Goal: Check status: Check status

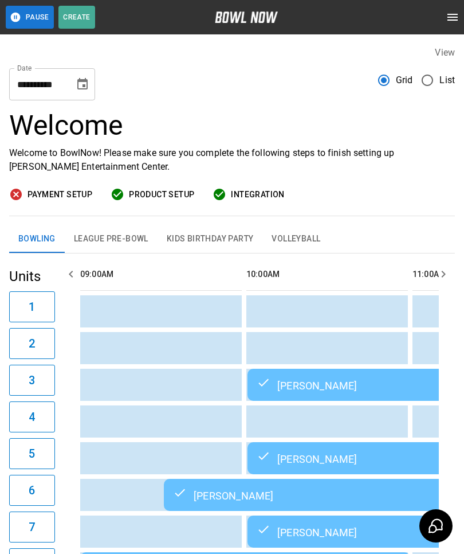
scroll to position [0, 1662]
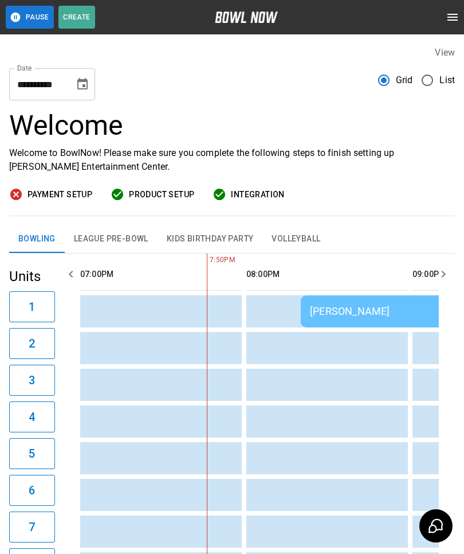
click at [125, 234] on button "League Pre-Bowl" at bounding box center [111, 239] width 93 height 28
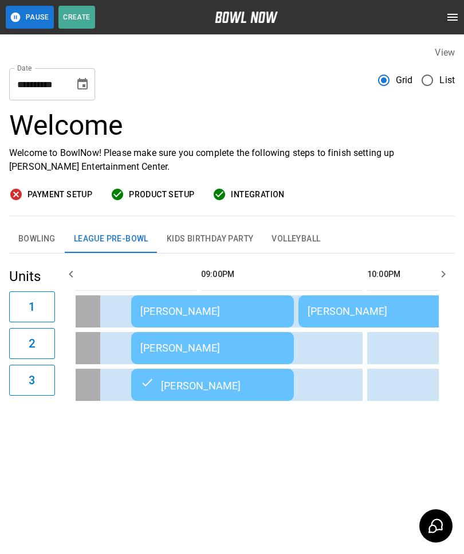
scroll to position [0, 1894]
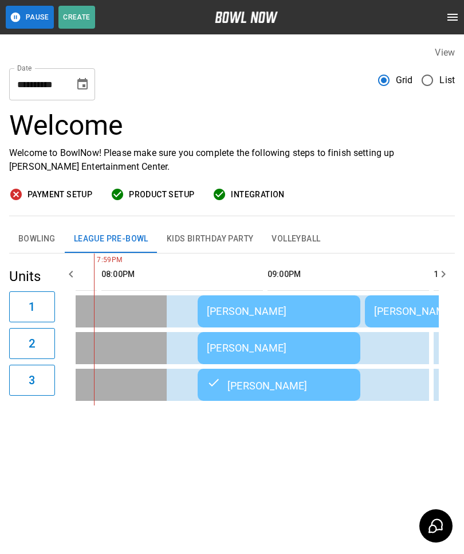
click at [49, 244] on button "Bowling" at bounding box center [37, 239] width 56 height 28
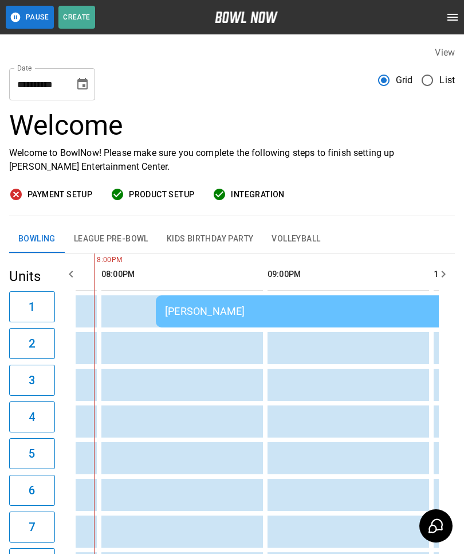
click at [318, 305] on div "[PERSON_NAME]" at bounding box center [383, 311] width 437 height 12
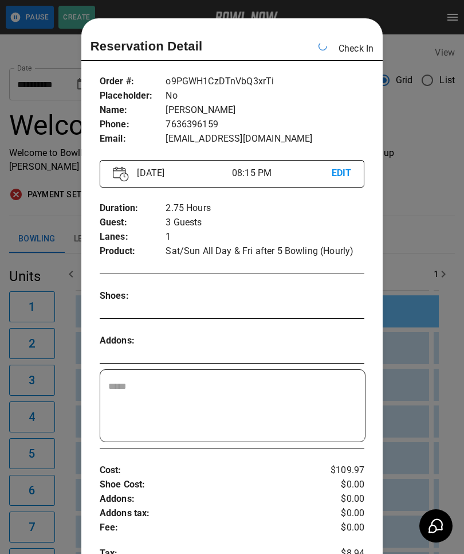
scroll to position [0, 1828]
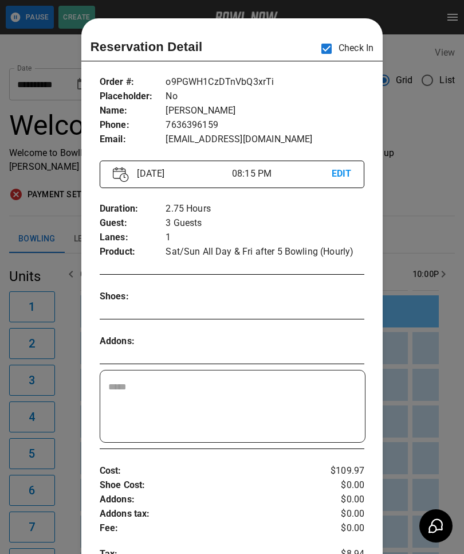
click at [426, 276] on div at bounding box center [232, 277] width 464 height 554
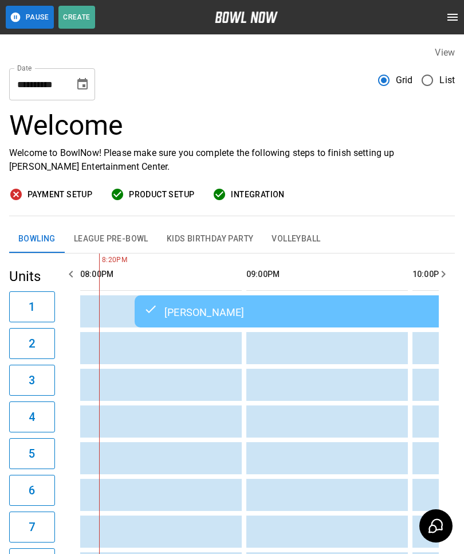
click at [132, 233] on button "League Pre-Bowl" at bounding box center [111, 239] width 93 height 28
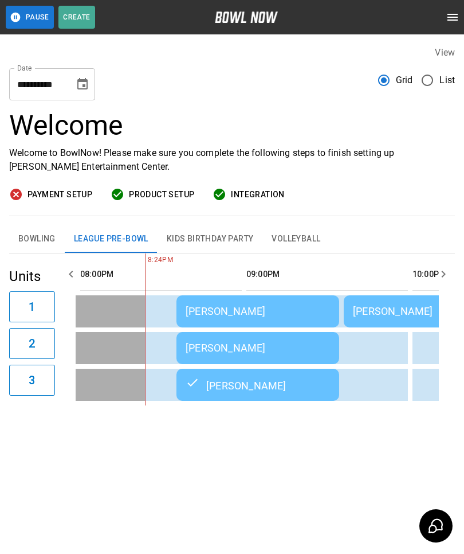
click at [257, 315] on div "[PERSON_NAME]" at bounding box center [258, 311] width 144 height 12
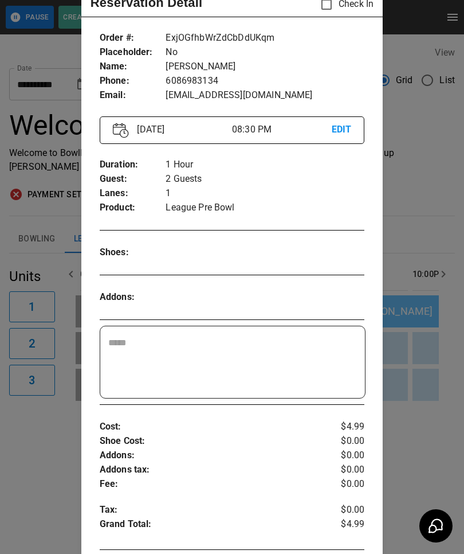
scroll to position [15, 0]
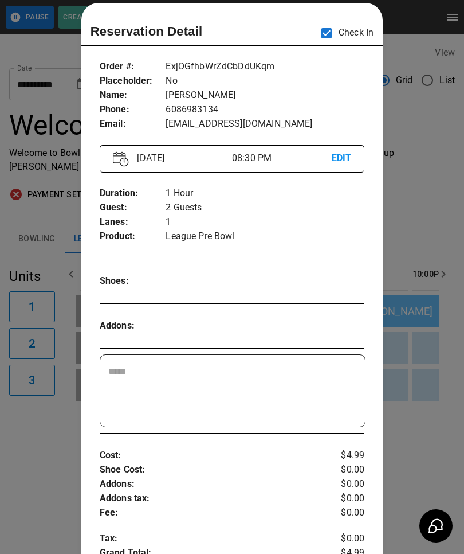
click at [422, 327] on div at bounding box center [232, 277] width 464 height 554
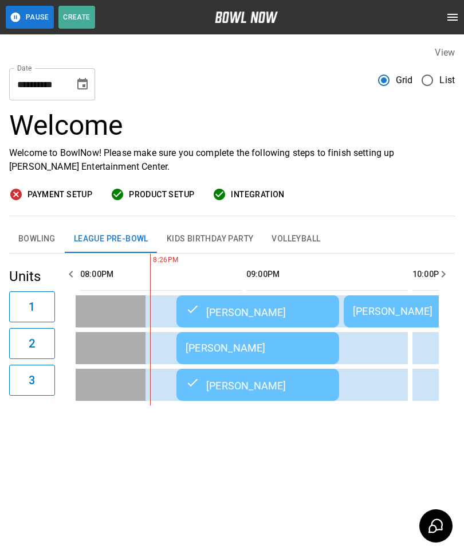
click at [286, 342] on div "[PERSON_NAME]" at bounding box center [258, 348] width 144 height 12
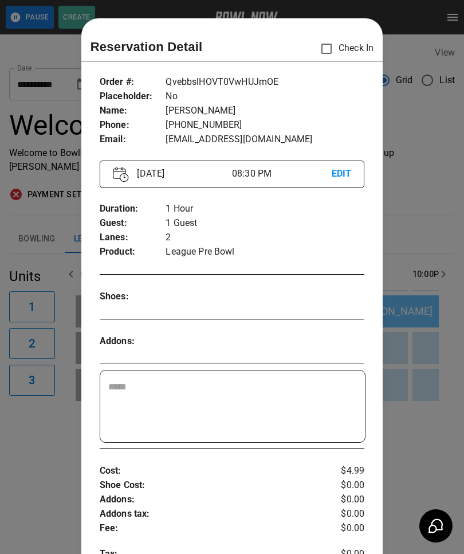
scroll to position [18, 0]
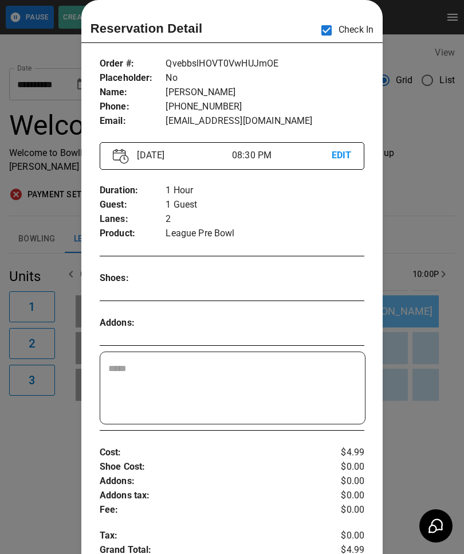
click at [422, 225] on div at bounding box center [232, 277] width 464 height 554
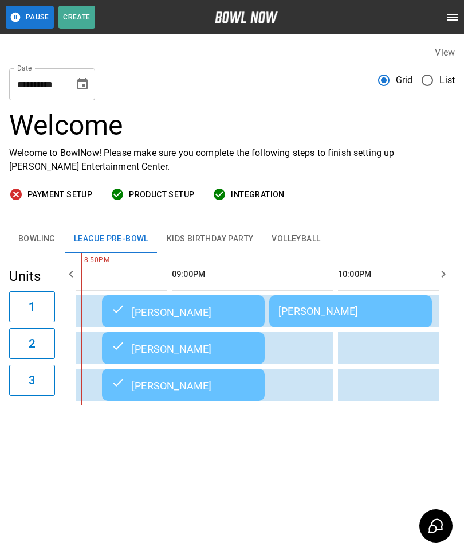
scroll to position [0, 1905]
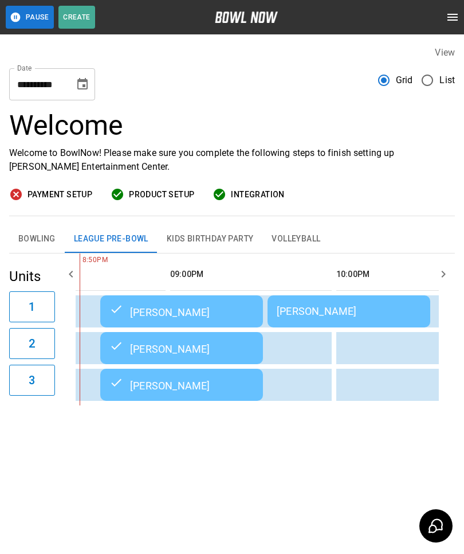
click at [306, 305] on div "[PERSON_NAME]" at bounding box center [349, 311] width 144 height 12
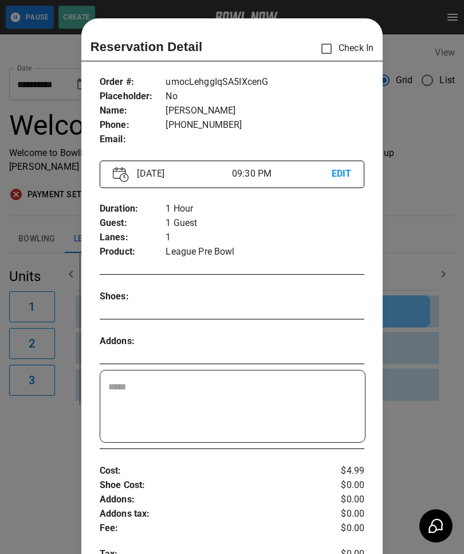
scroll to position [18, 0]
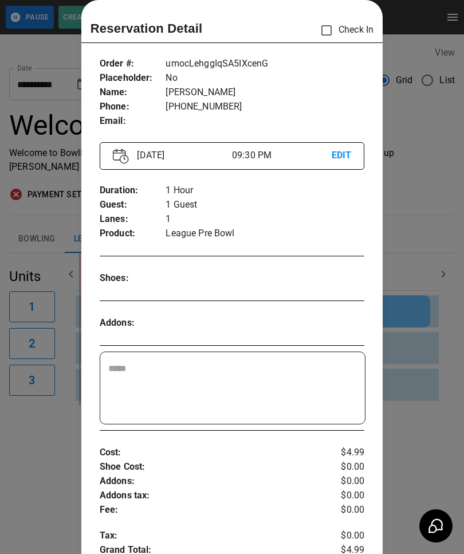
click at [428, 394] on div at bounding box center [232, 277] width 464 height 554
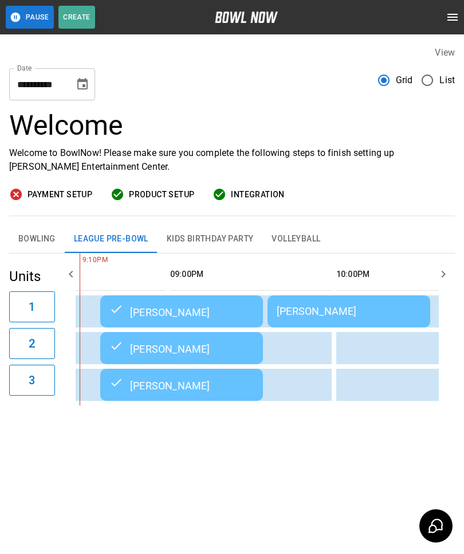
click at [334, 305] on div "[PERSON_NAME]" at bounding box center [349, 311] width 144 height 12
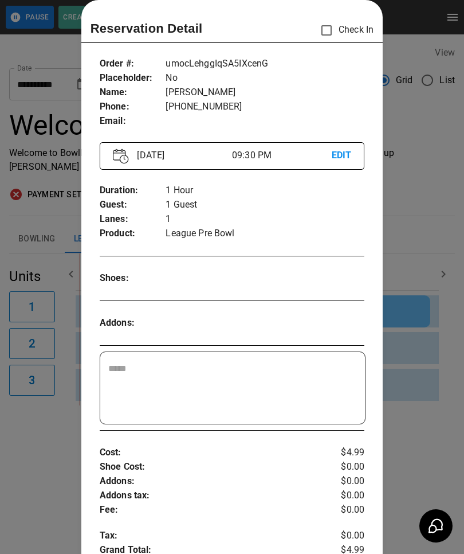
scroll to position [16, 0]
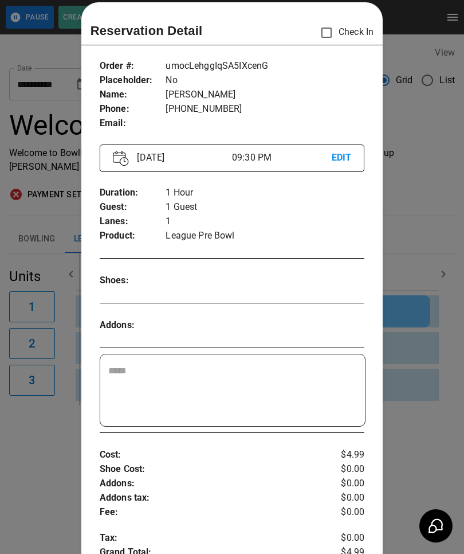
click at [422, 371] on div at bounding box center [232, 277] width 464 height 554
